Goal: Browse casually

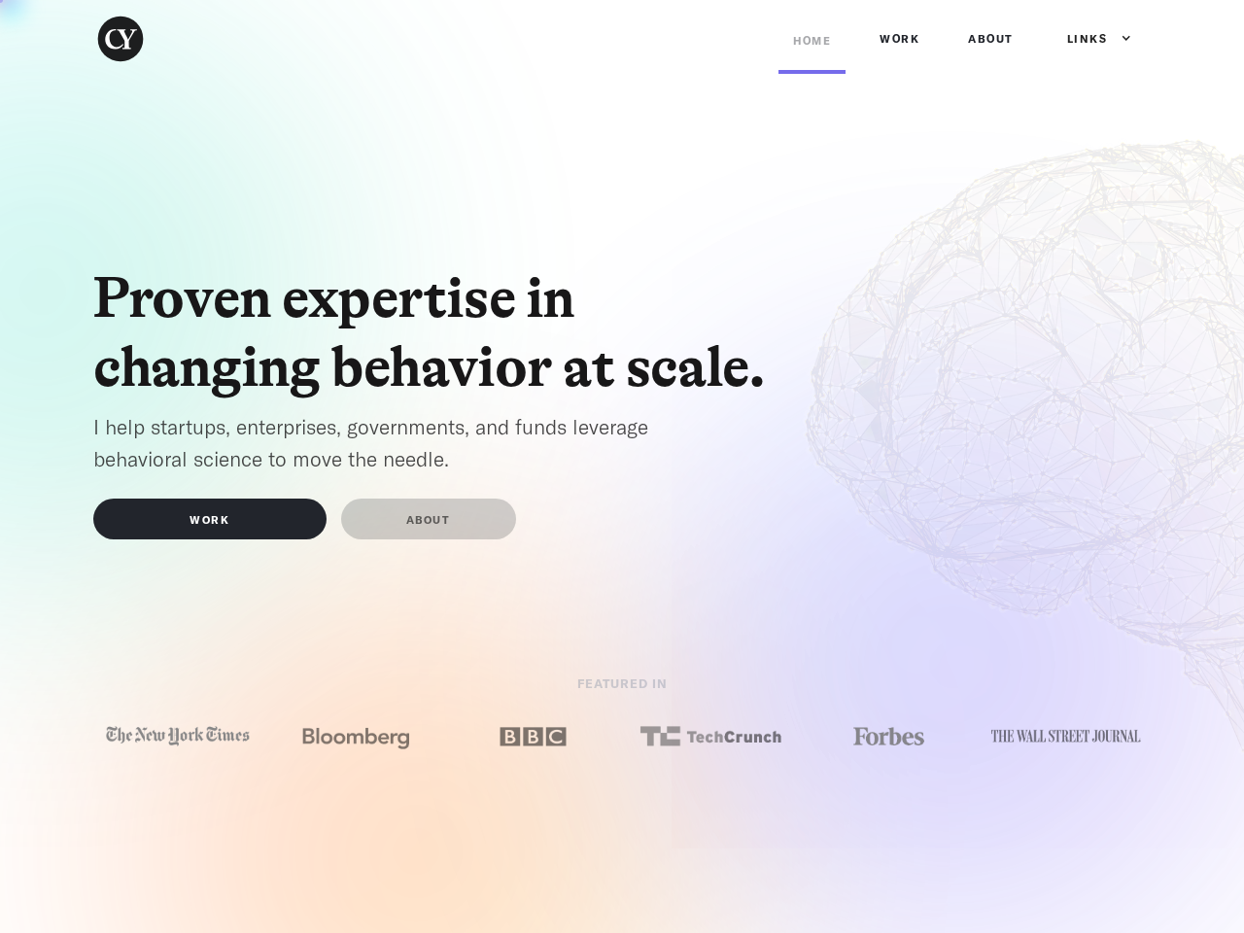
click at [1090, 39] on div "Links" at bounding box center [1087, 38] width 41 height 19
click at [178, 736] on img at bounding box center [178, 736] width 150 height 28
click at [356, 736] on img at bounding box center [356, 736] width 150 height 28
click at [533, 736] on img at bounding box center [533, 736] width 150 height 28
click at [710, 736] on img at bounding box center [711, 736] width 150 height 28
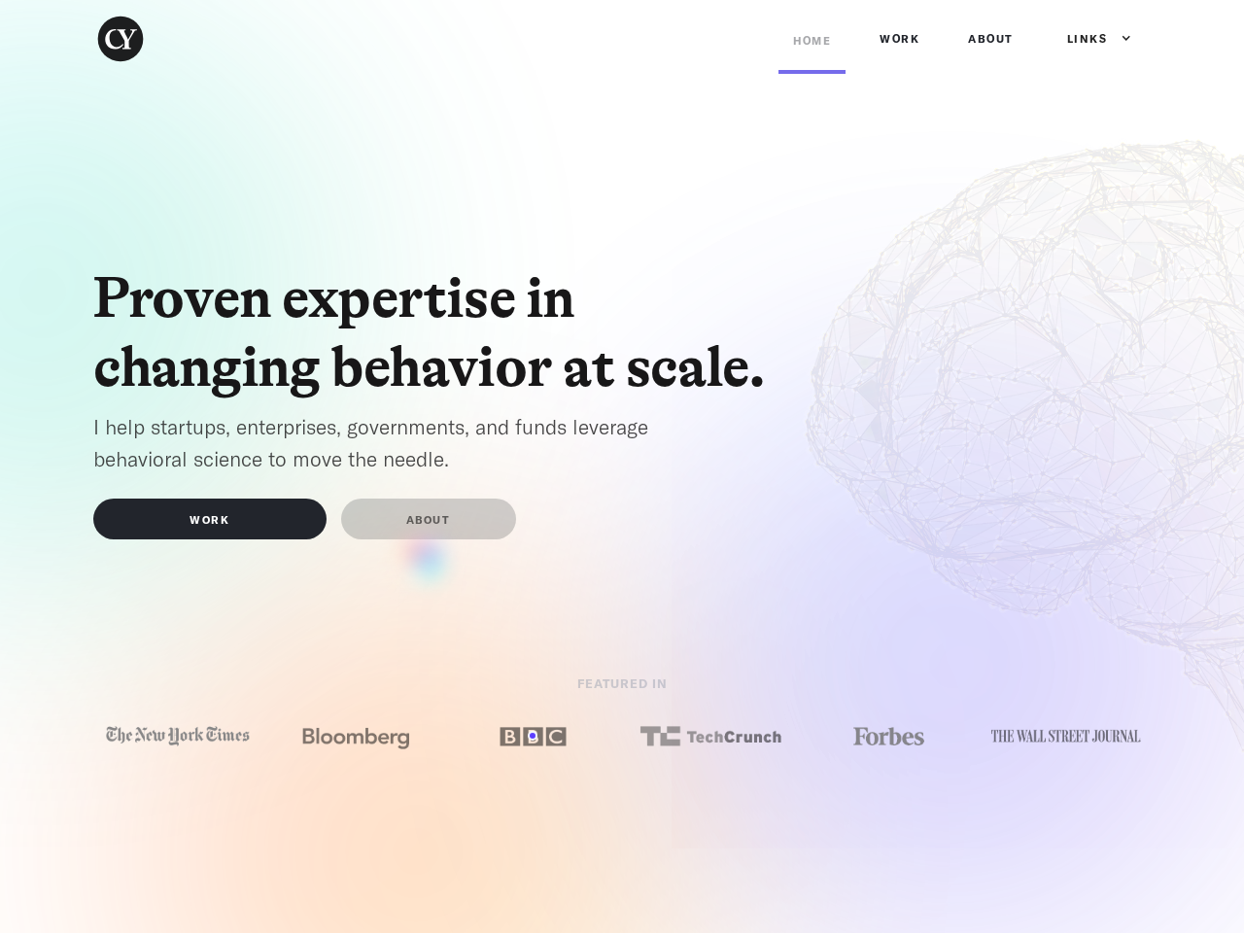
click at [888, 736] on img at bounding box center [888, 736] width 150 height 28
click at [1066, 736] on img at bounding box center [1066, 736] width 150 height 26
